Goal: Information Seeking & Learning: Learn about a topic

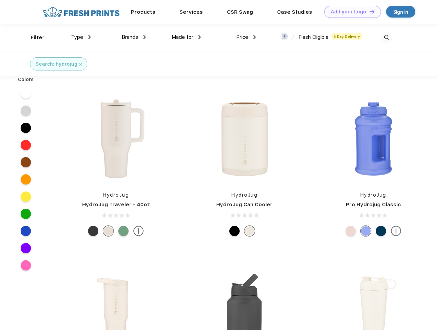
scroll to position [0, 0]
click at [350, 12] on link "Add your Logo Design Tool" at bounding box center [352, 12] width 57 height 12
click at [0, 0] on div "Design Tool" at bounding box center [0, 0] width 0 height 0
click at [369, 11] on link "Add your Logo Design Tool" at bounding box center [352, 12] width 57 height 12
click at [33, 38] on div "Filter" at bounding box center [38, 38] width 14 height 8
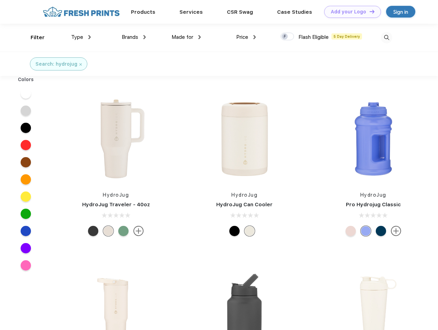
click at [81, 37] on span "Type" at bounding box center [77, 37] width 12 height 6
click at [134, 37] on span "Brands" at bounding box center [130, 37] width 17 height 6
click at [186, 37] on span "Made for" at bounding box center [183, 37] width 22 height 6
click at [246, 37] on span "Price" at bounding box center [242, 37] width 12 height 6
click at [288, 37] on div at bounding box center [287, 37] width 13 height 8
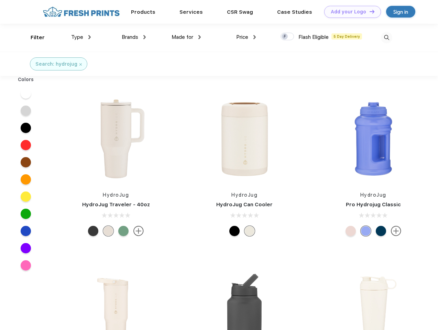
click at [285, 37] on input "checkbox" at bounding box center [283, 34] width 4 height 4
click at [387, 38] on img at bounding box center [386, 37] width 11 height 11
